Goal: Book appointment/travel/reservation

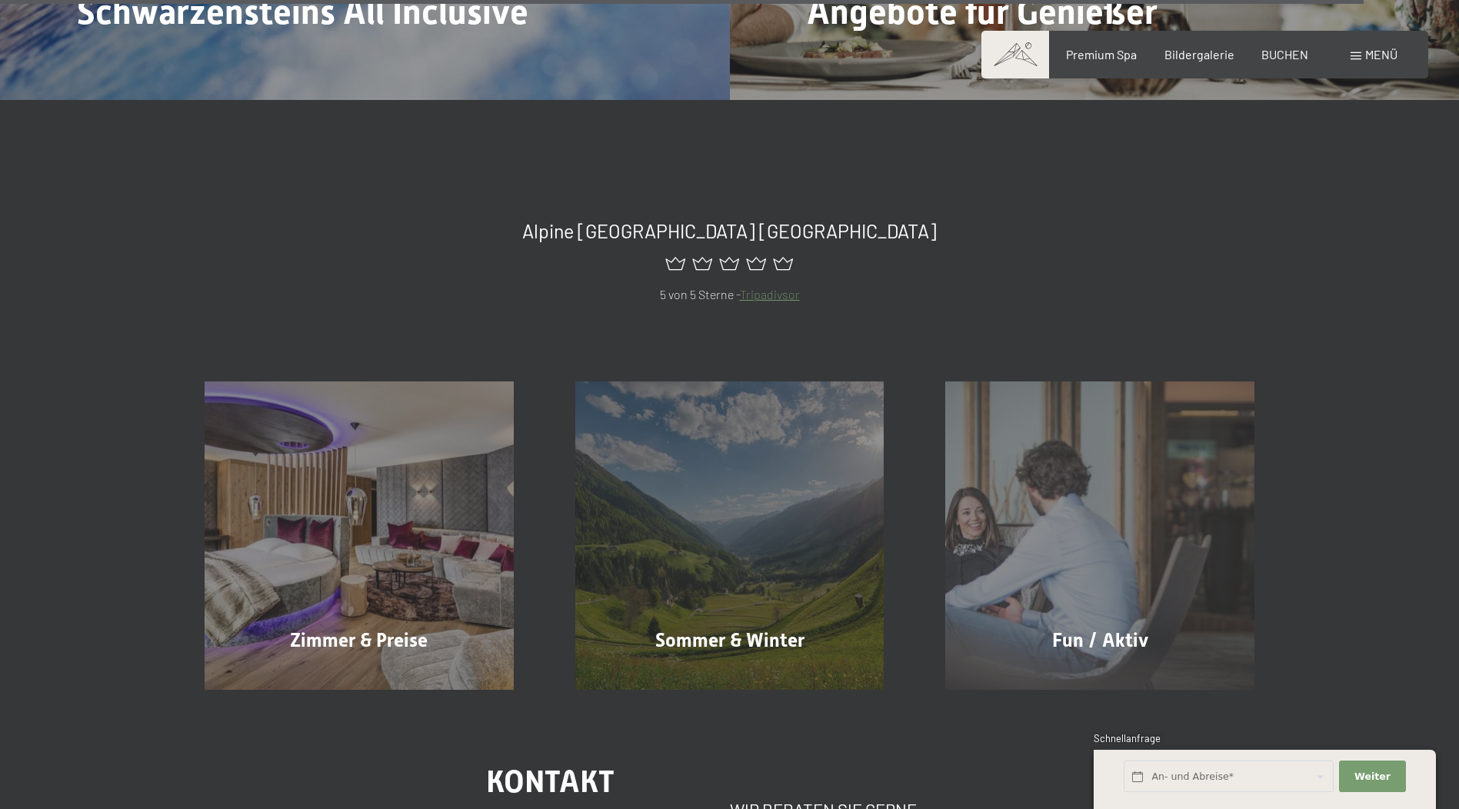
scroll to position [7308, 0]
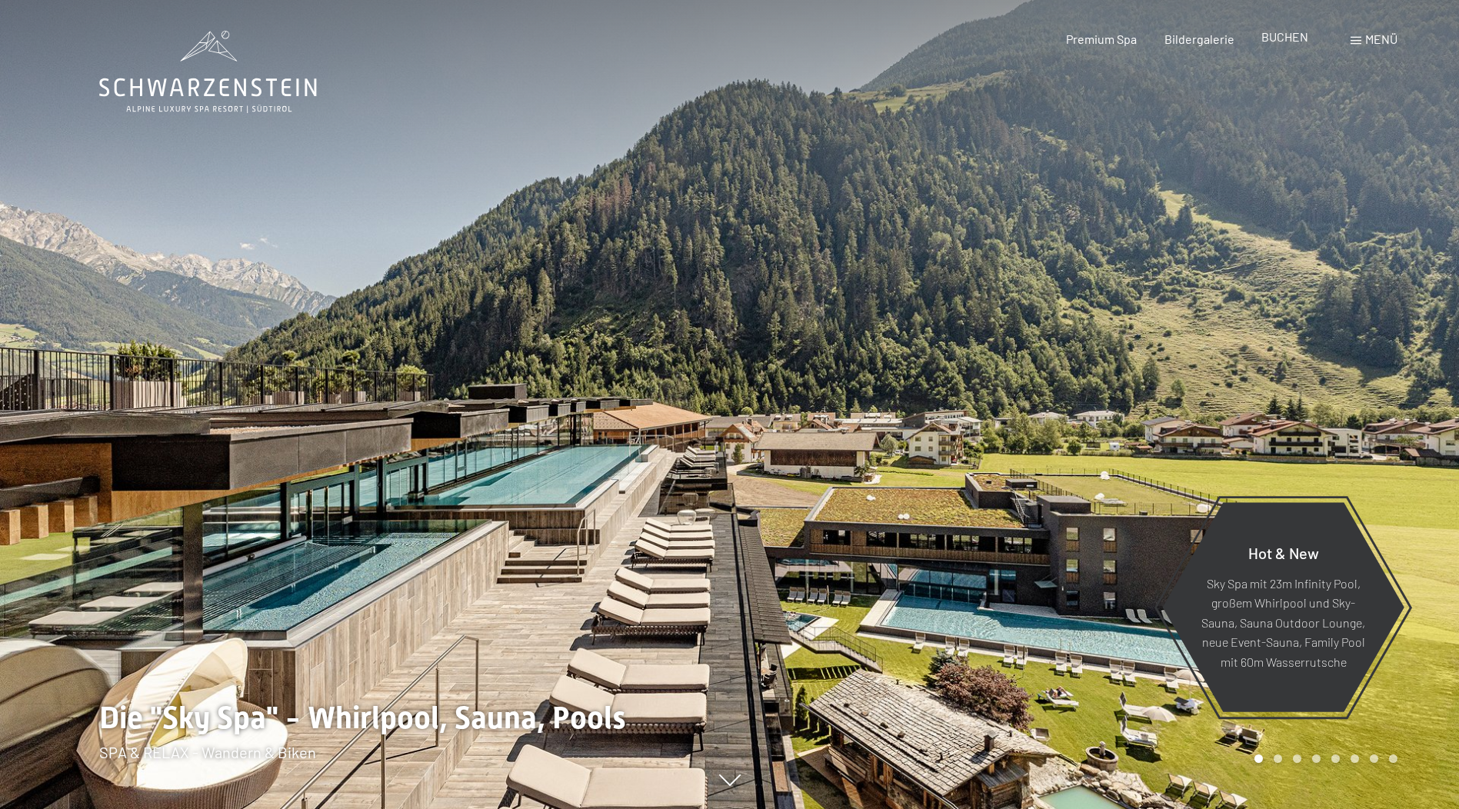
click at [1300, 35] on span "BUCHEN" at bounding box center [1285, 36] width 47 height 15
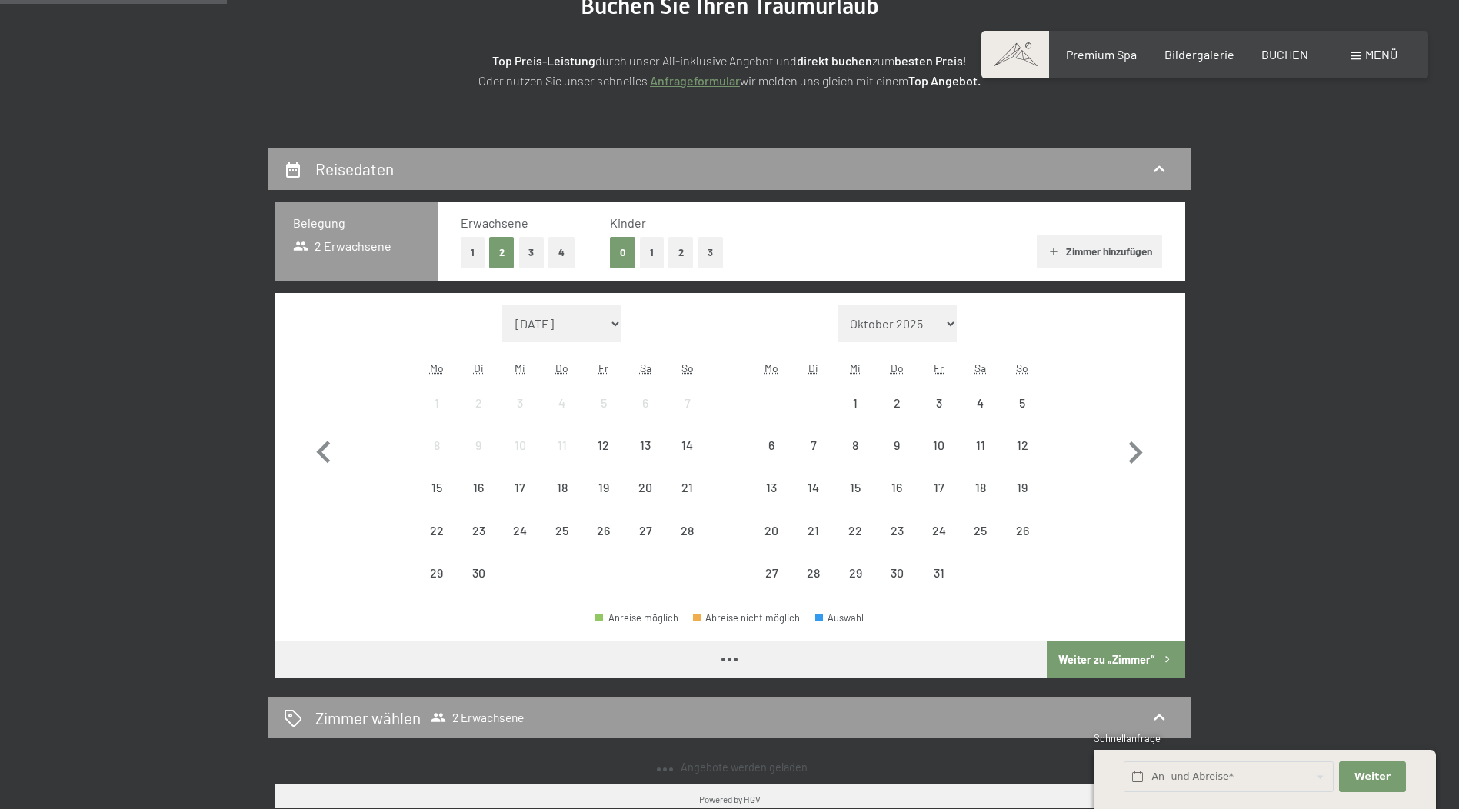
scroll to position [231, 0]
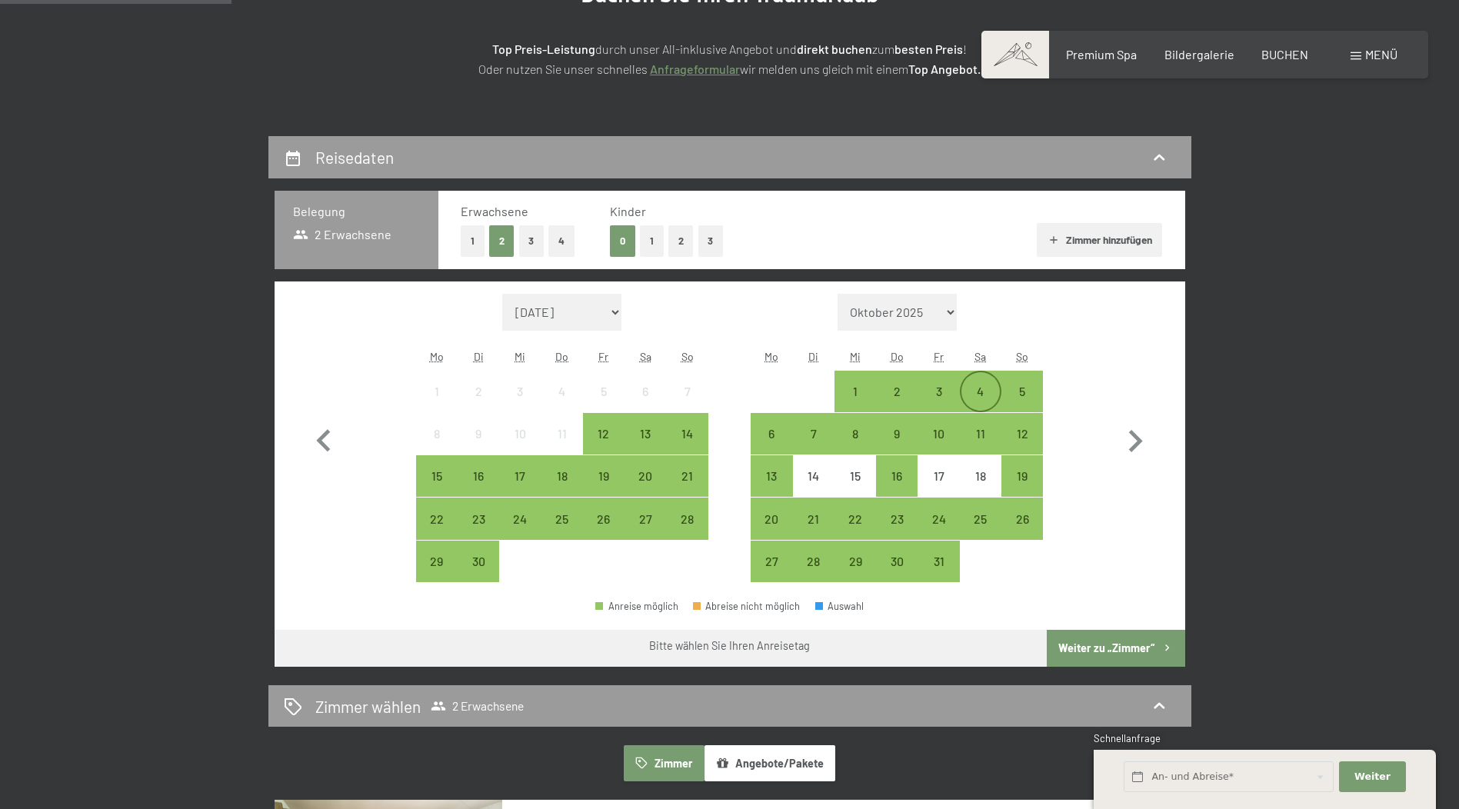
click at [980, 391] on div "4" at bounding box center [981, 404] width 38 height 38
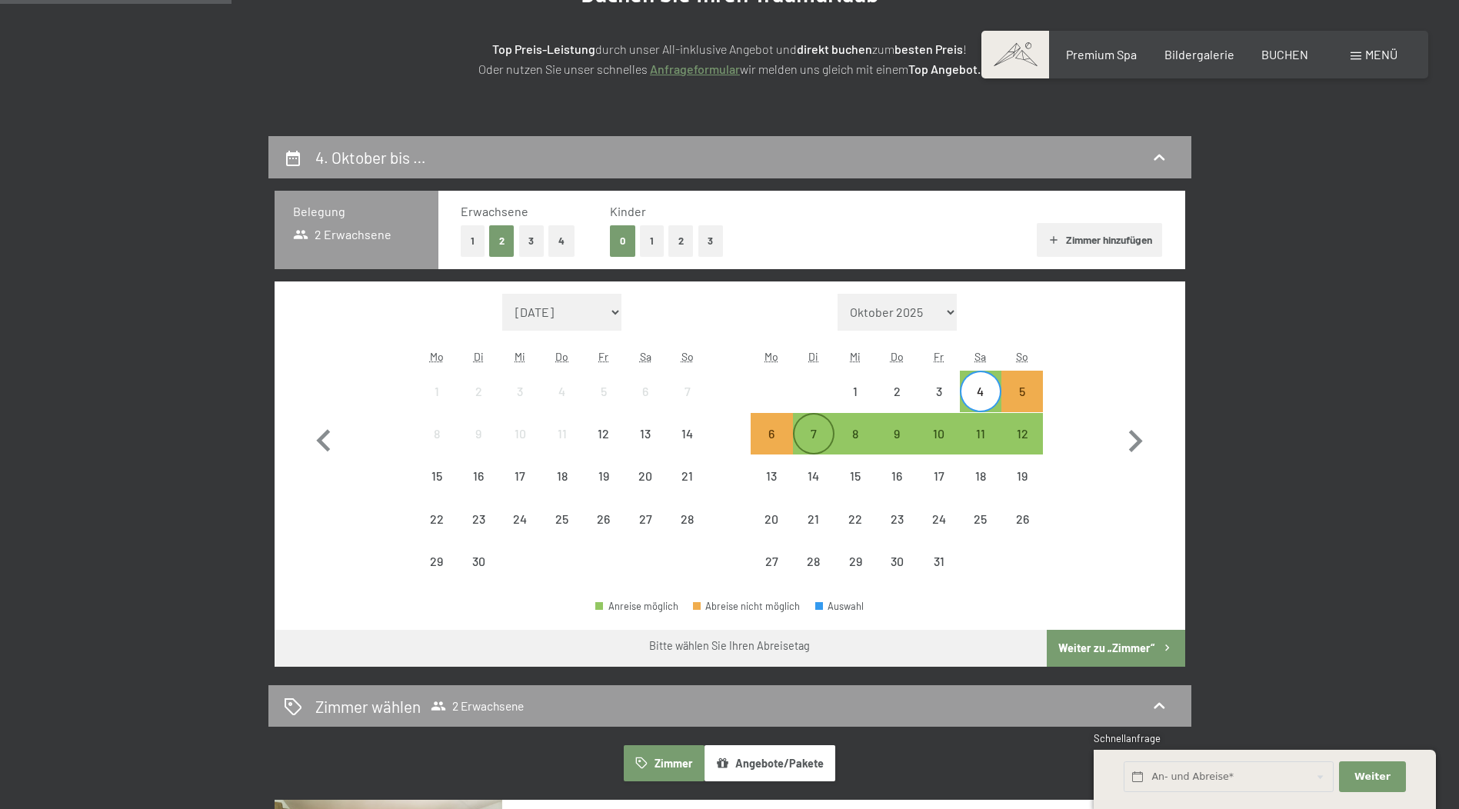
click at [811, 439] on div "7" at bounding box center [814, 447] width 38 height 38
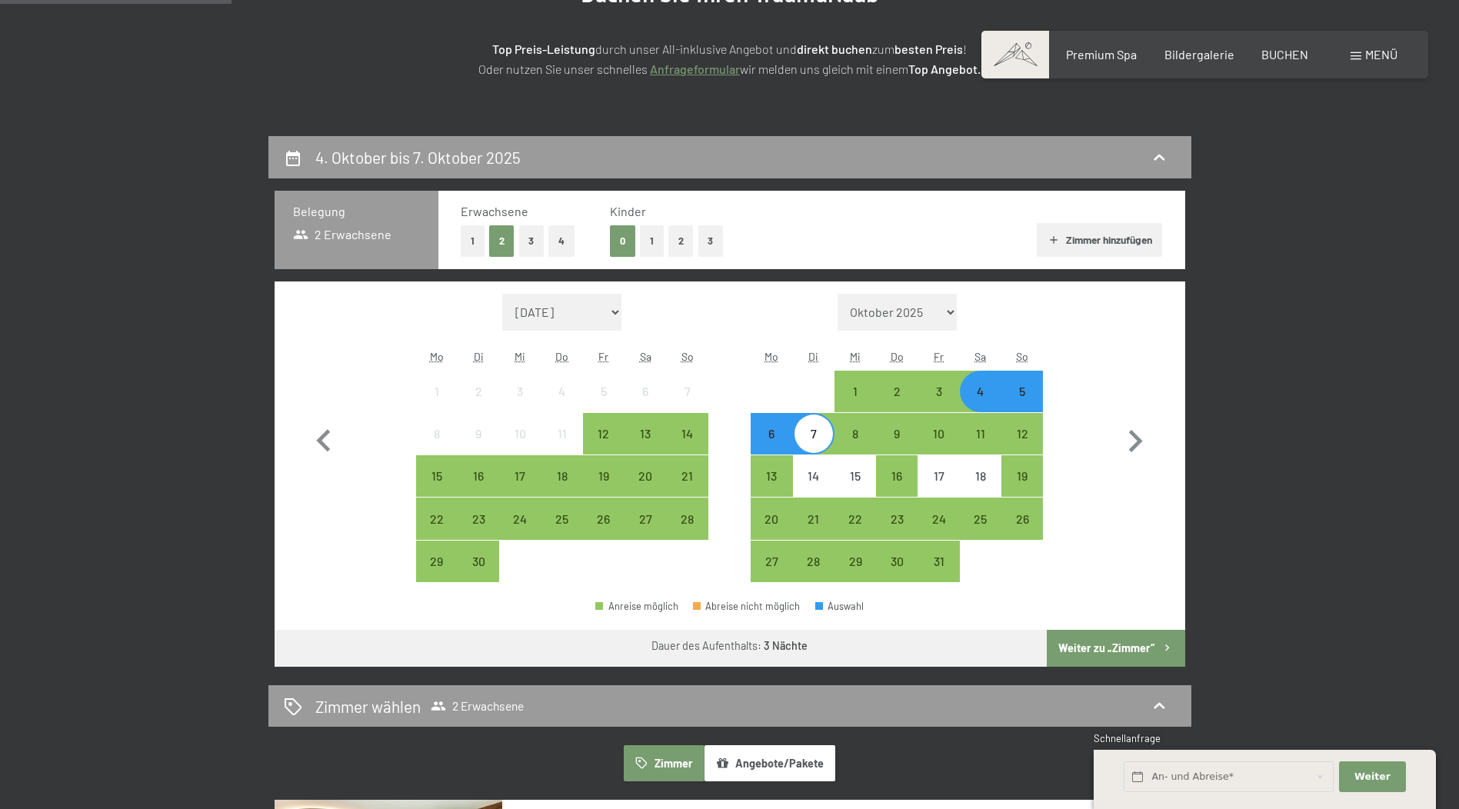
click at [988, 398] on div "4" at bounding box center [981, 404] width 38 height 38
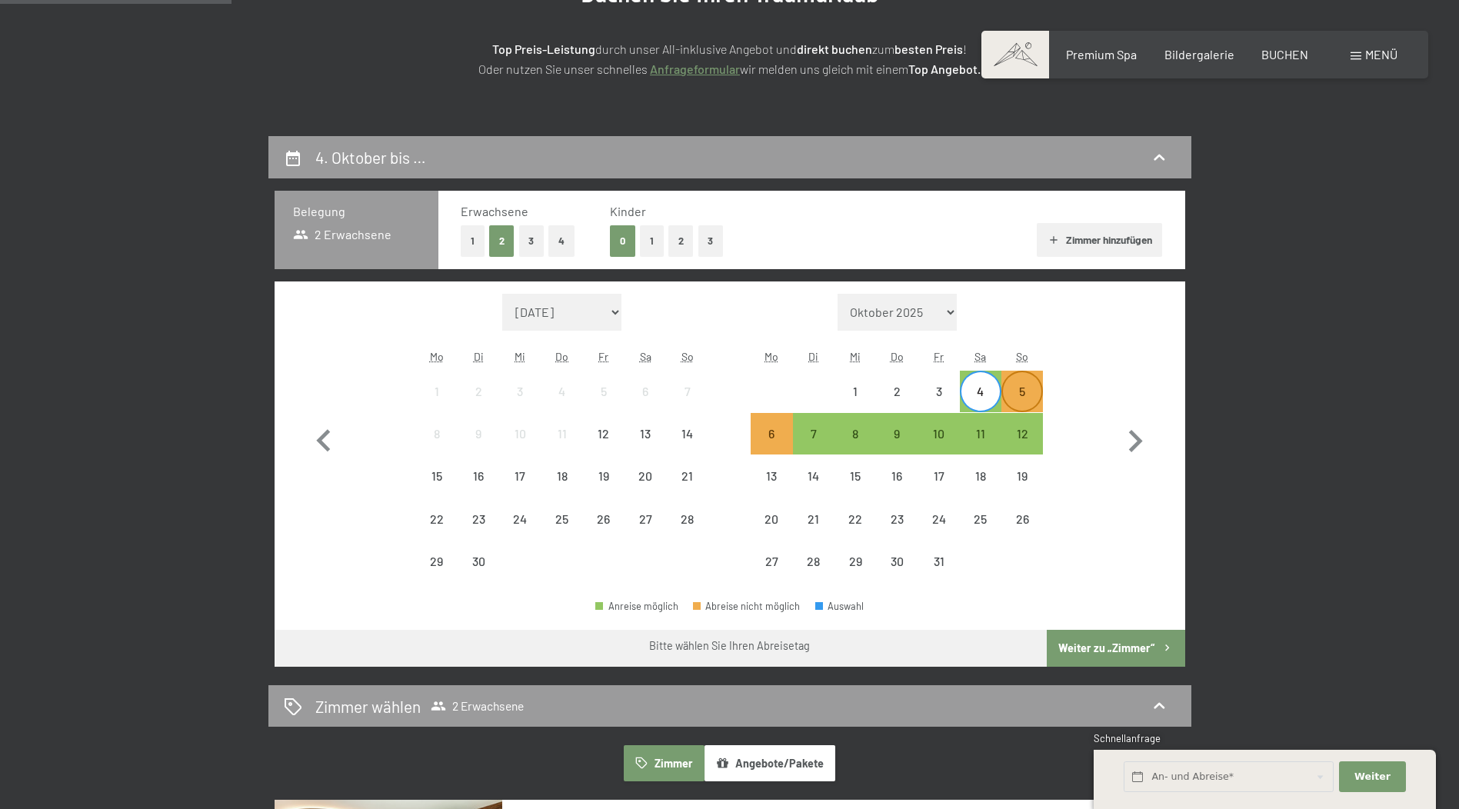
click at [1015, 394] on div "5" at bounding box center [1022, 404] width 38 height 38
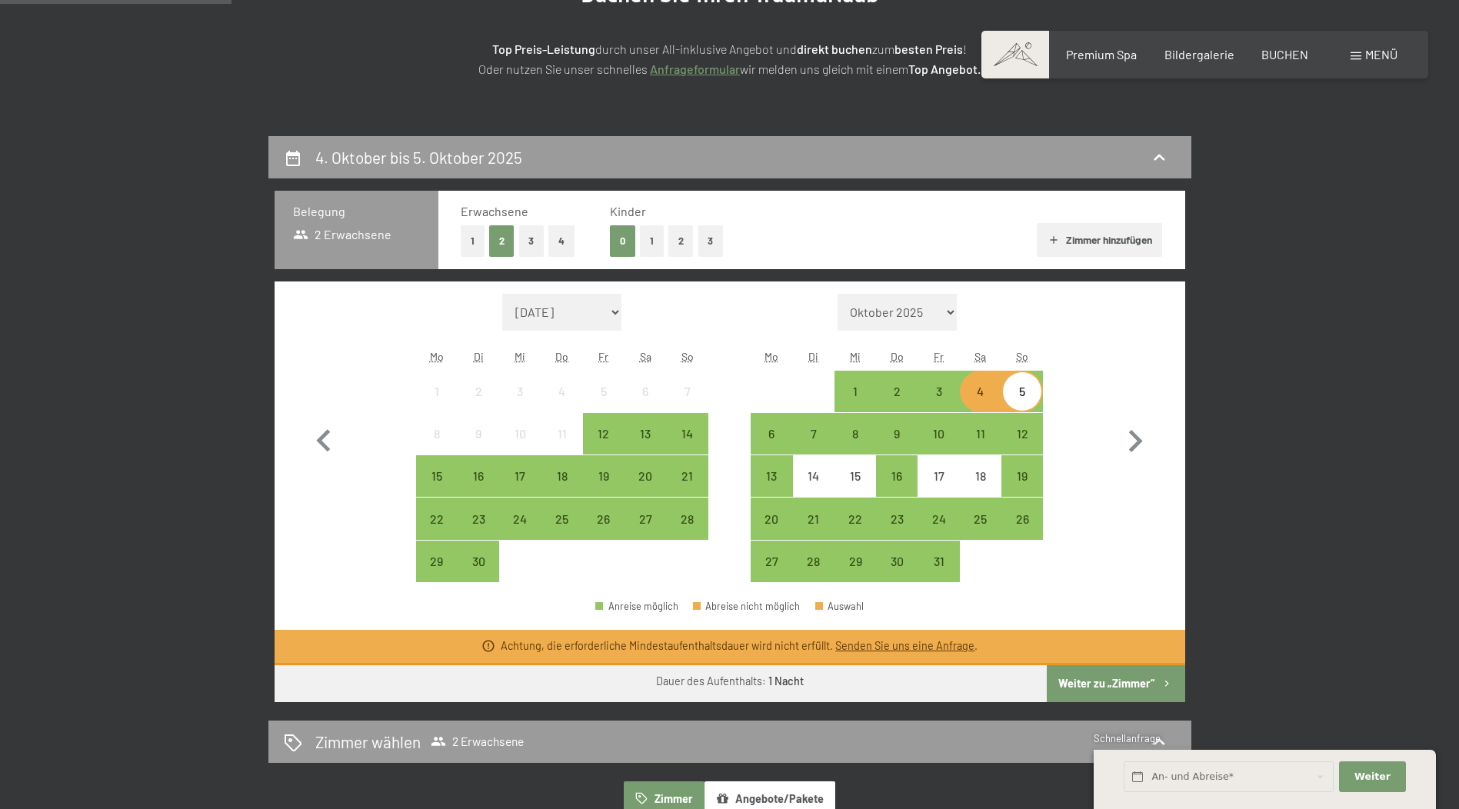
click at [996, 392] on div "4" at bounding box center [981, 404] width 38 height 38
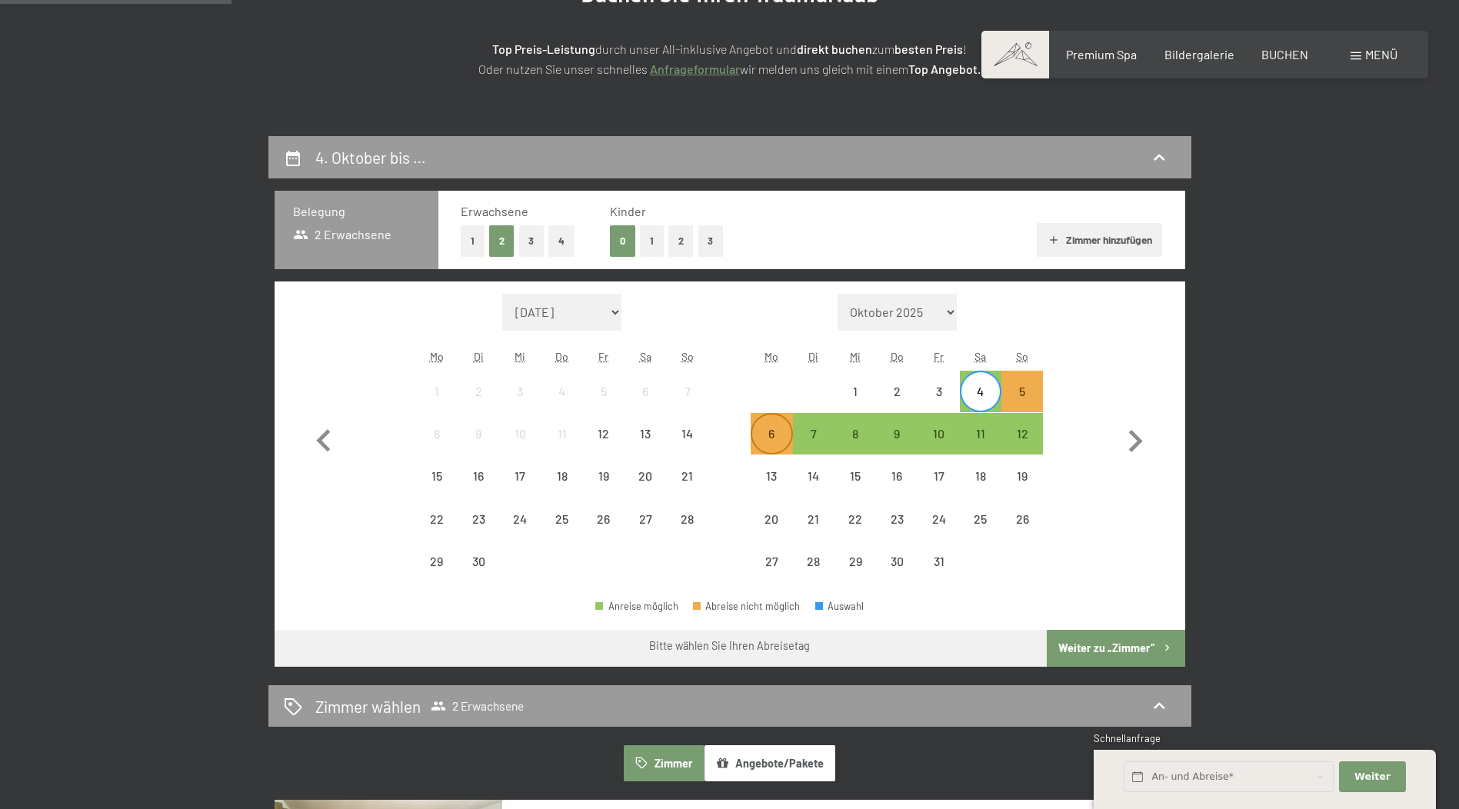
click at [770, 438] on div "6" at bounding box center [771, 447] width 38 height 38
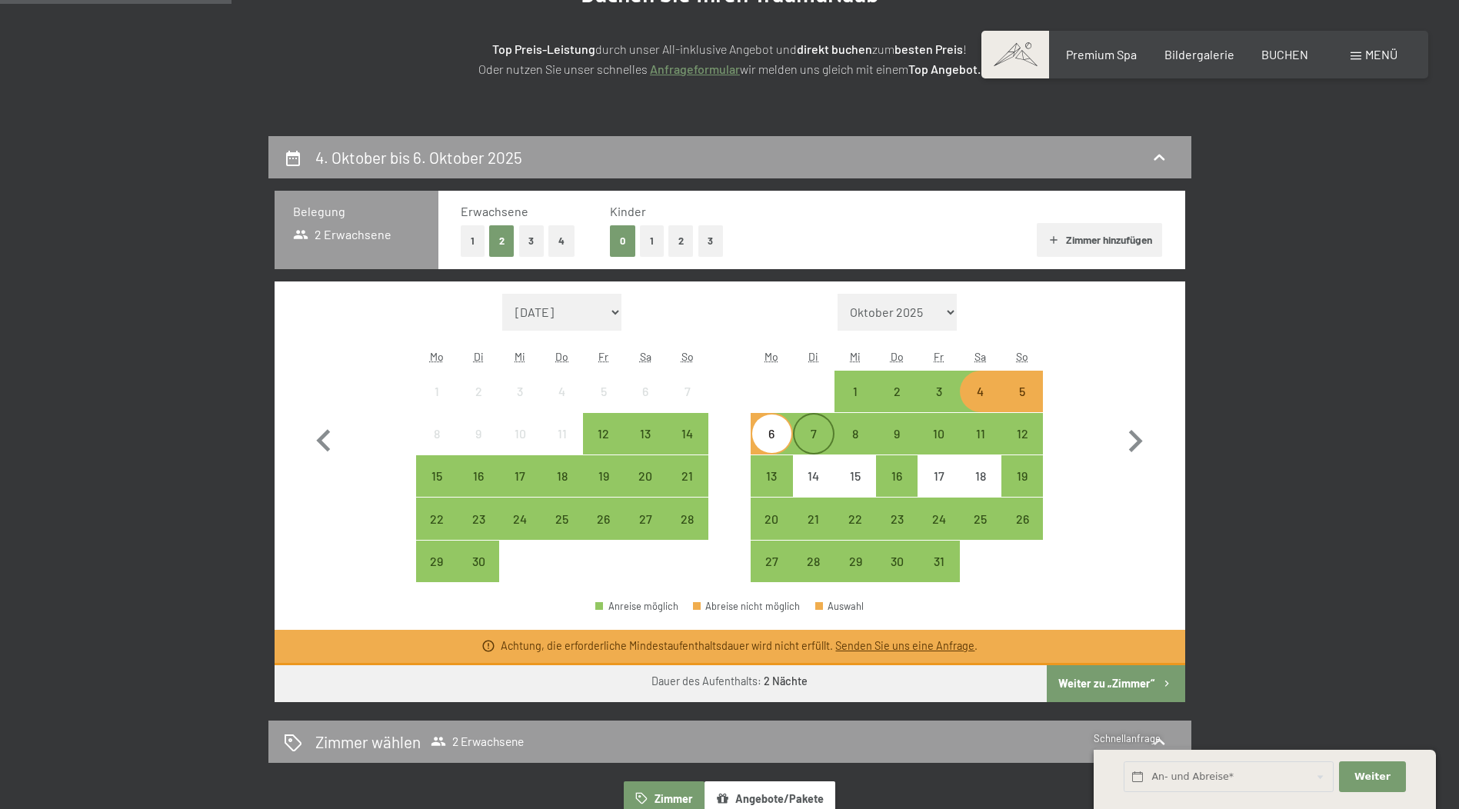
click at [801, 432] on div "7" at bounding box center [814, 447] width 38 height 38
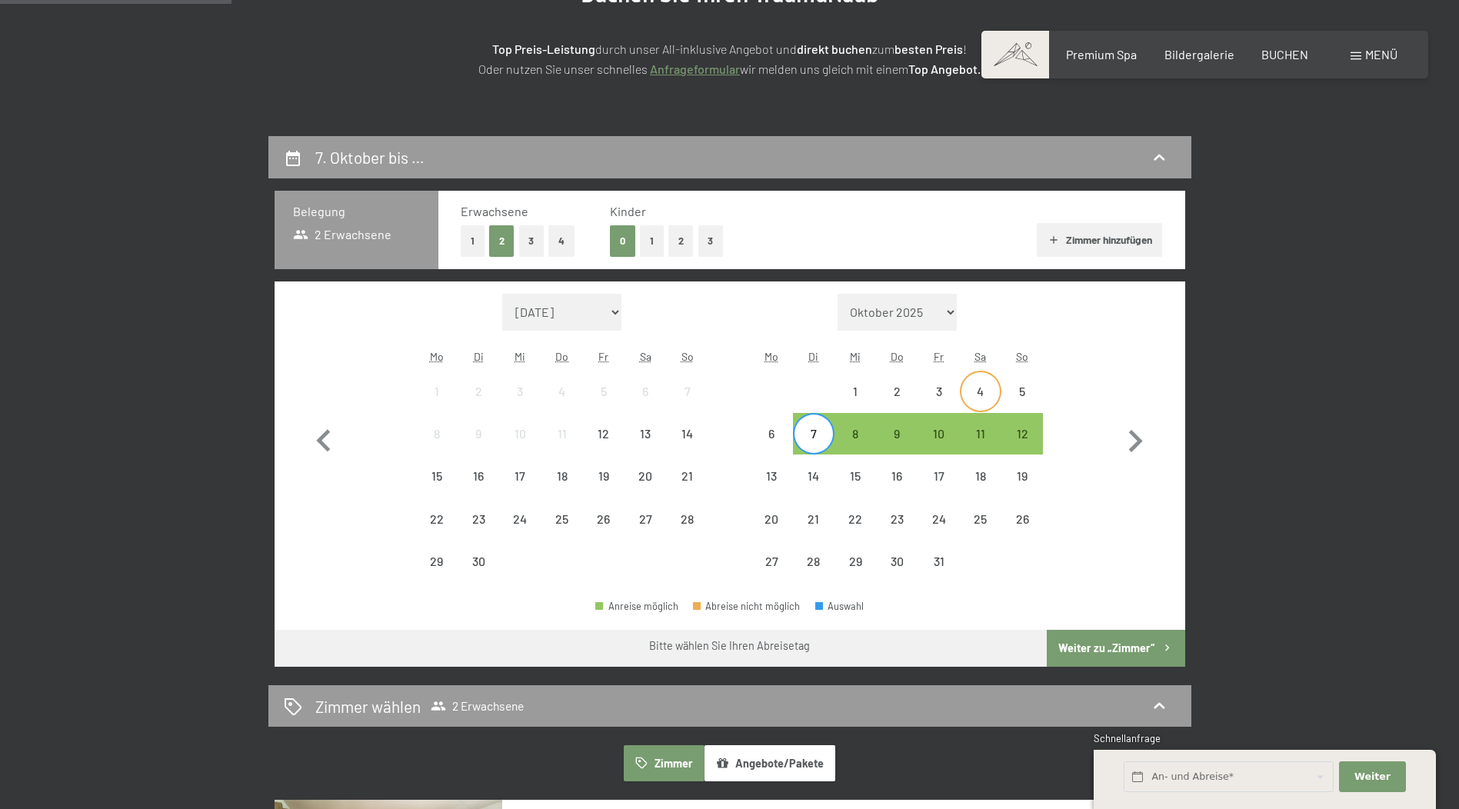
click at [988, 394] on div "4" at bounding box center [981, 404] width 38 height 38
click at [825, 434] on div "7" at bounding box center [814, 447] width 38 height 38
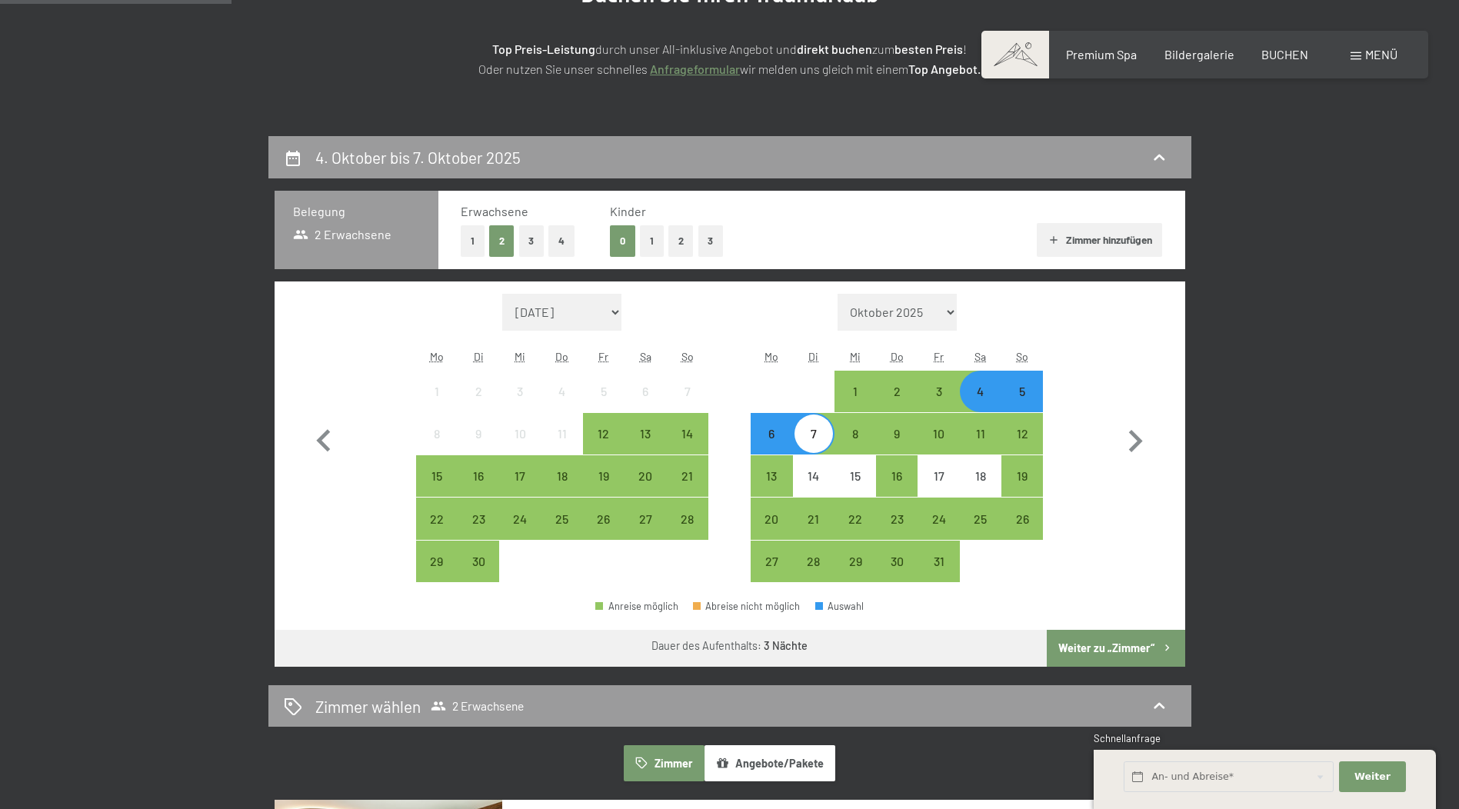
click at [1111, 642] on button "Weiter zu „Zimmer“" at bounding box center [1116, 648] width 138 height 37
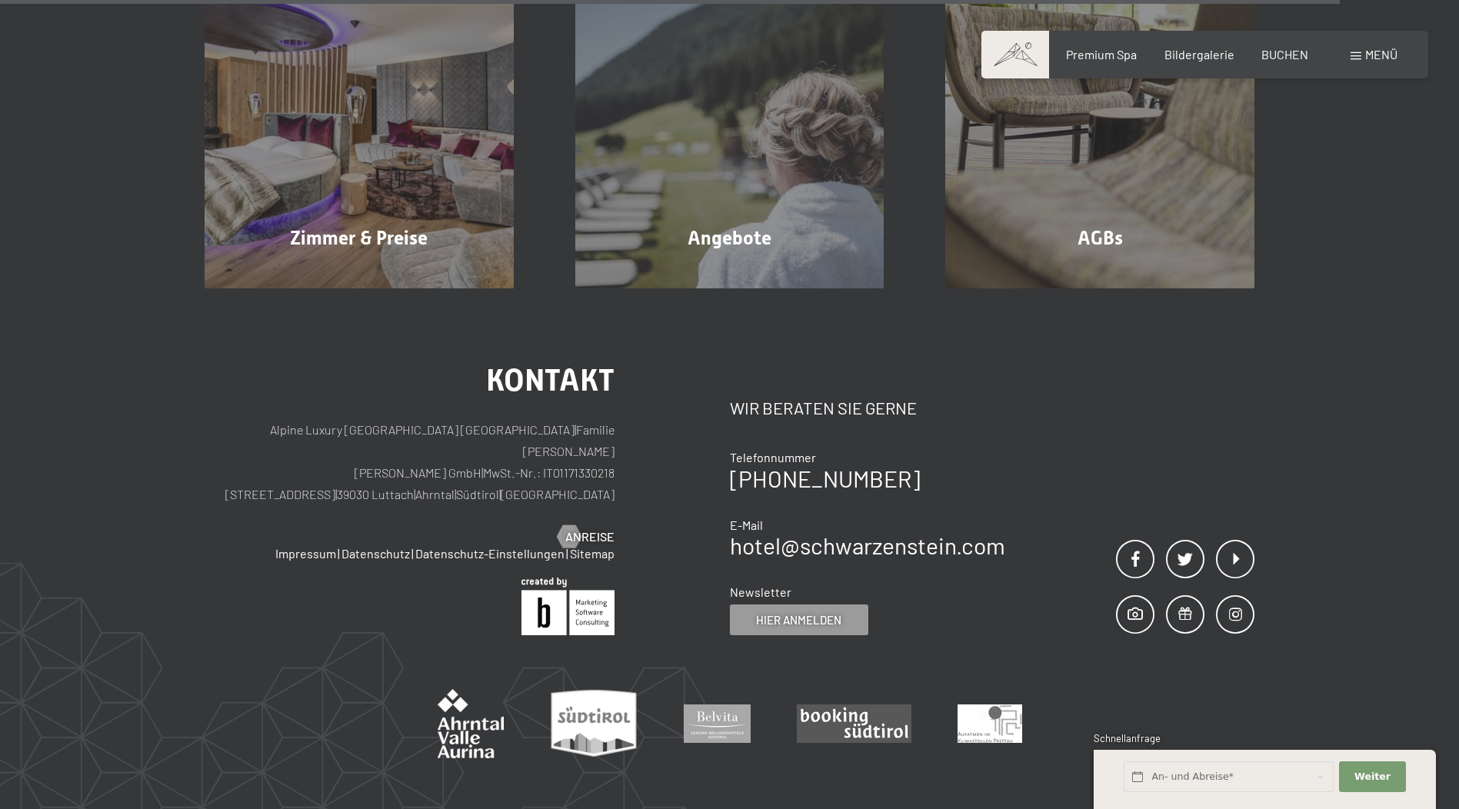
scroll to position [1769, 0]
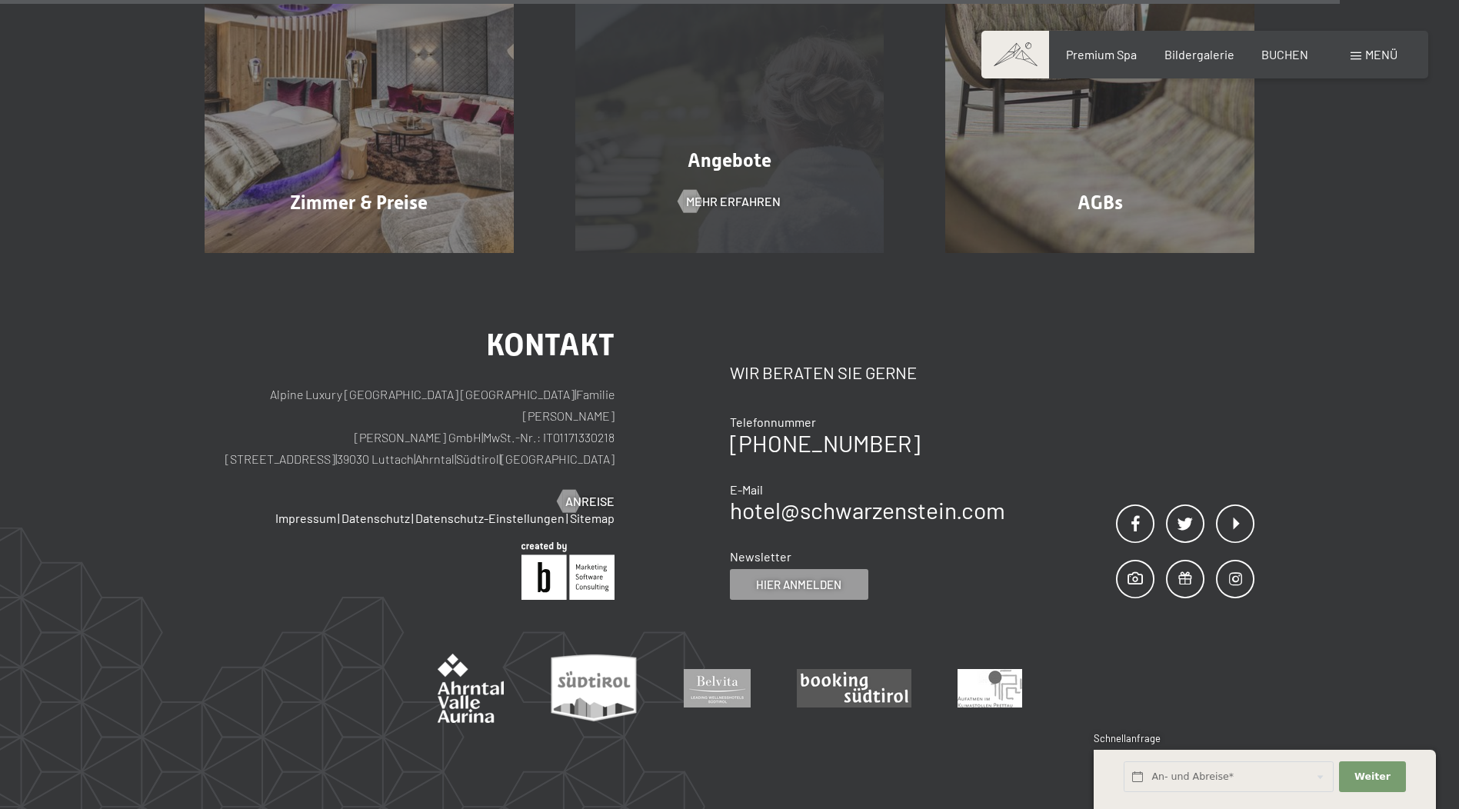
click at [739, 189] on div "Angebote Mehr erfahren" at bounding box center [730, 98] width 371 height 309
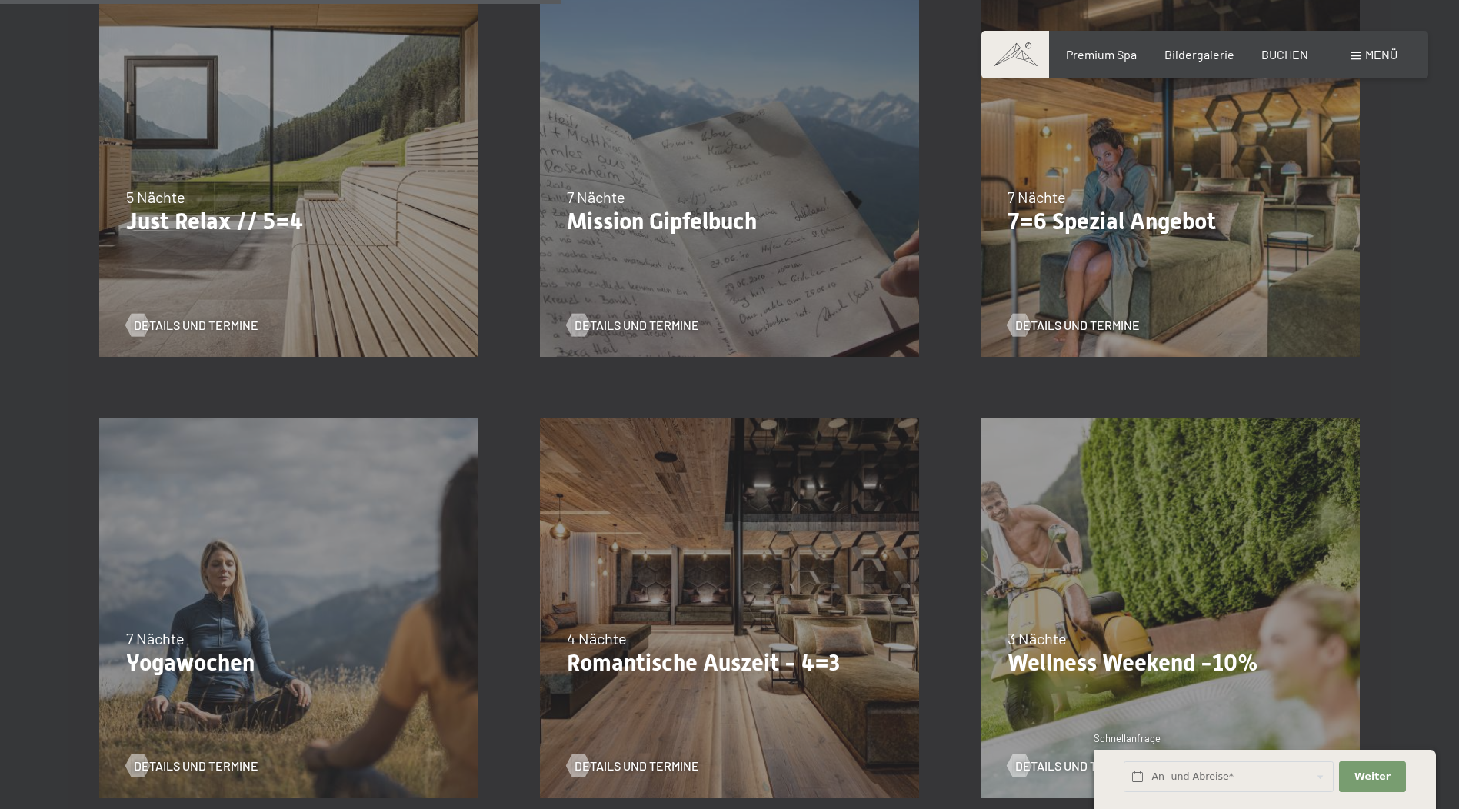
scroll to position [1231, 0]
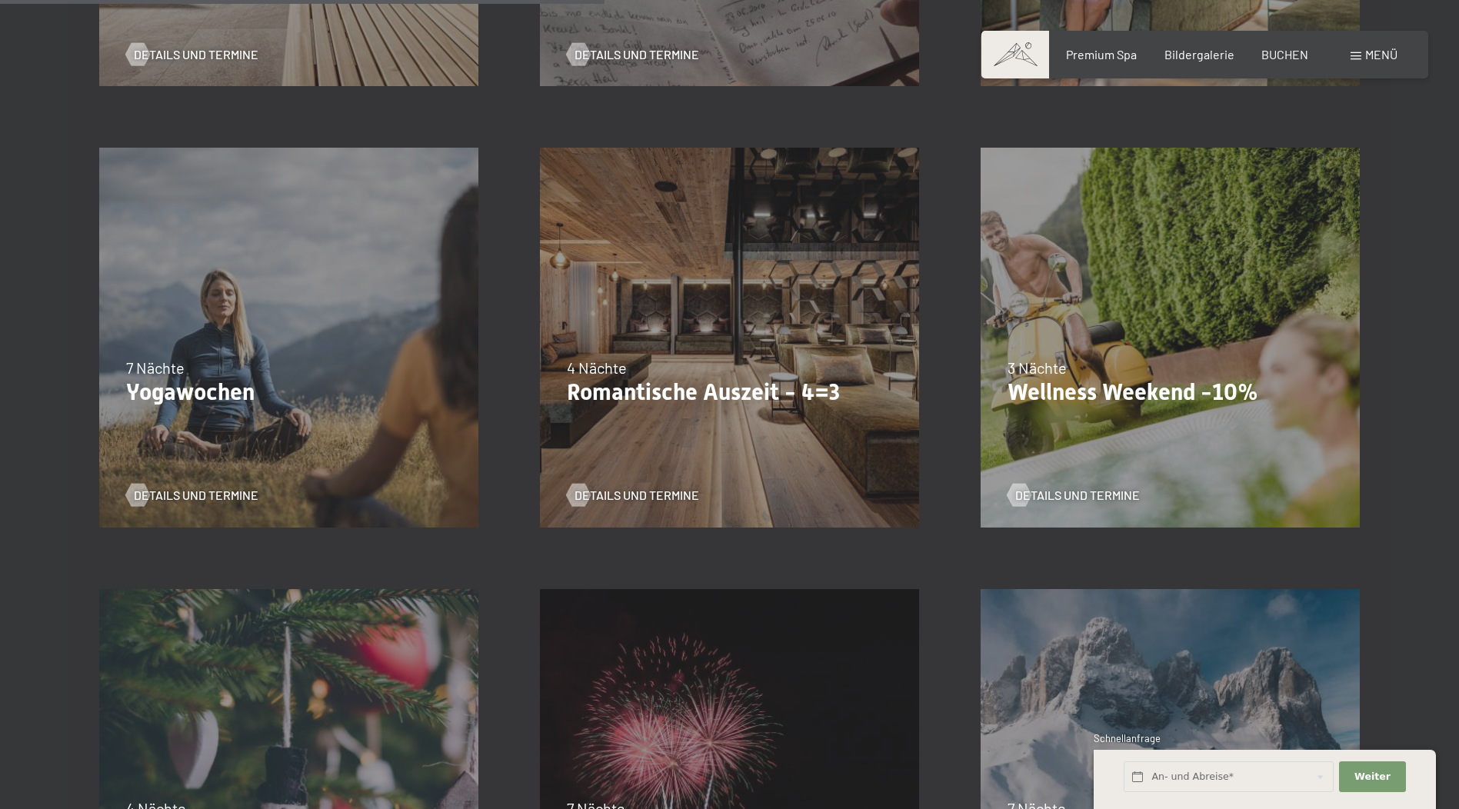
click at [1205, 282] on div "13.11.–01.12.2025 11.12.–22.12.2025 15.01.–26.01.2026 12.03.–23.03.2026 3 Nächt…" at bounding box center [1170, 337] width 441 height 441
drag, startPoint x: 1355, startPoint y: 786, endPoint x: 1350, endPoint y: 777, distance: 10.7
click at [1353, 781] on button "Weiter Adressfelder ausblenden" at bounding box center [1372, 778] width 66 height 32
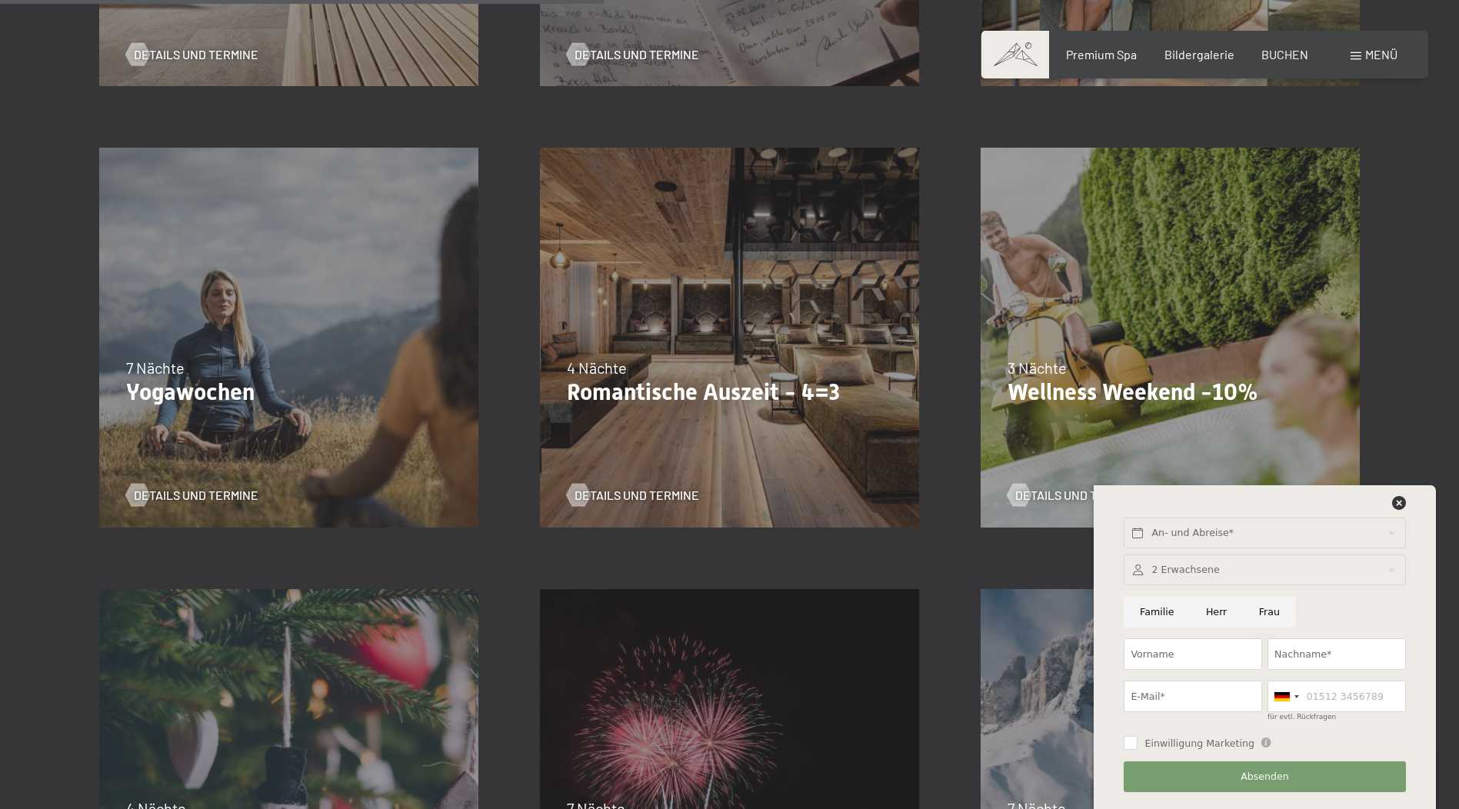
click at [1220, 372] on div "3 Nächte" at bounding box center [1170, 368] width 325 height 22
